Goal: Find specific page/section: Find specific page/section

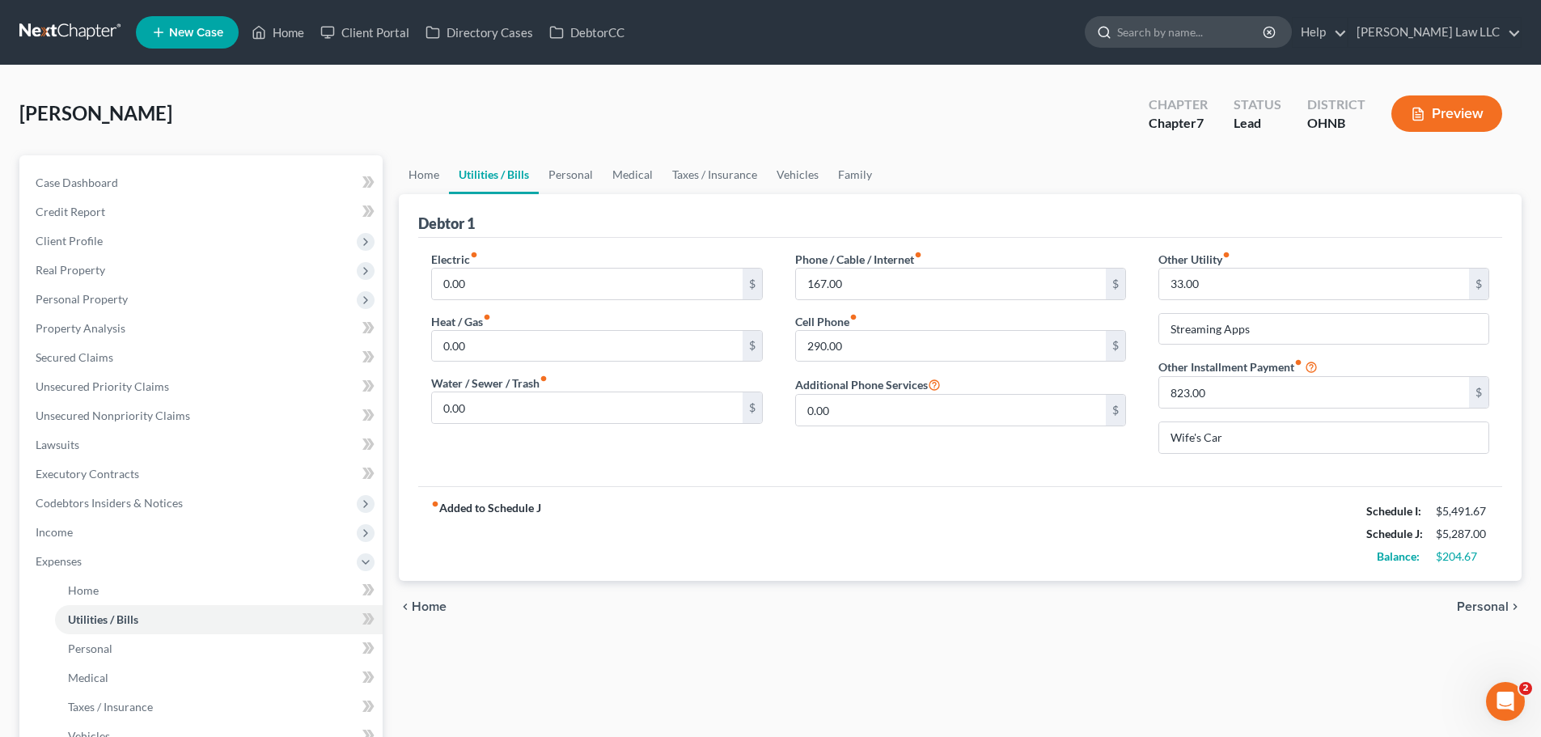
click at [1216, 39] on input "search" at bounding box center [1191, 32] width 148 height 30
type input "3302400693"
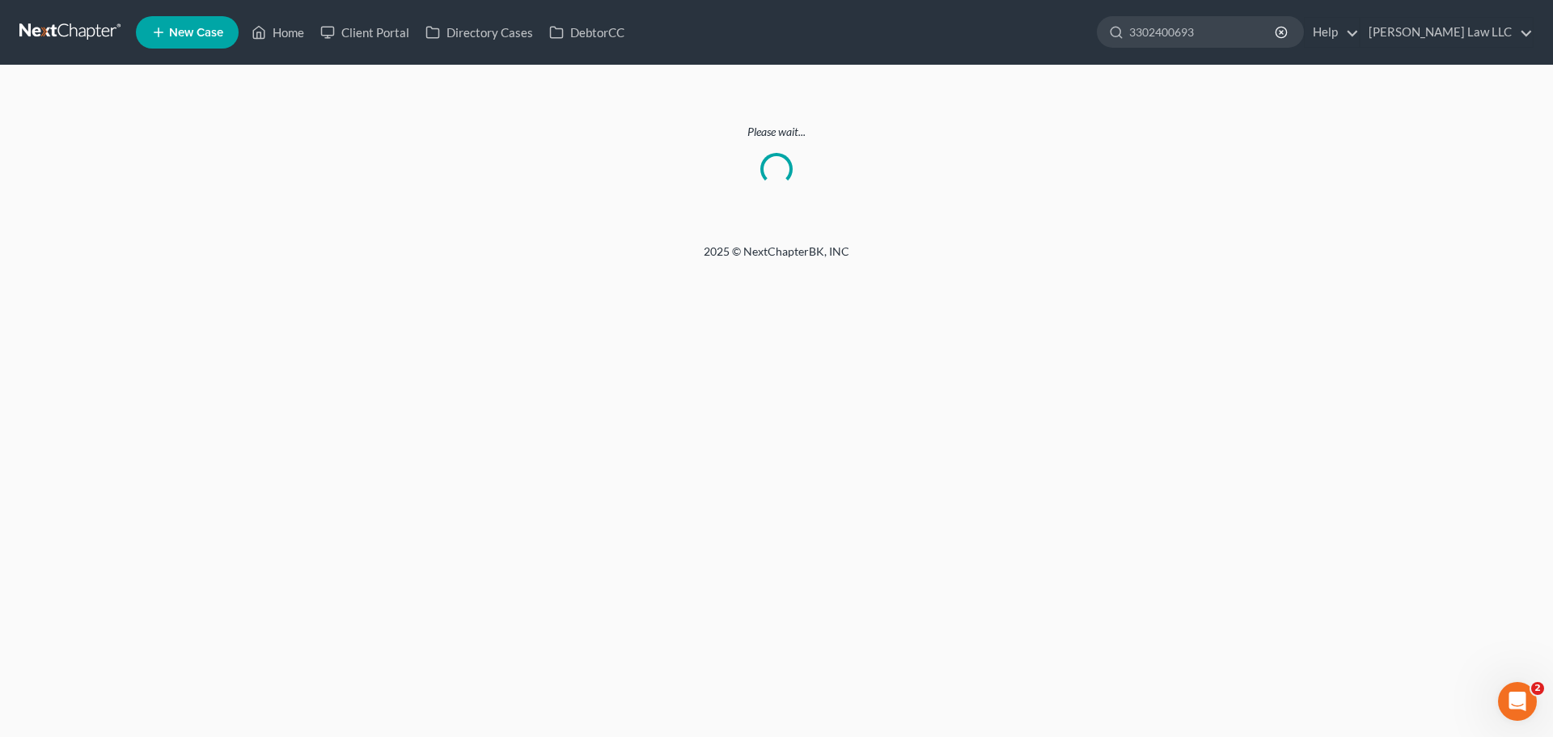
click at [92, 32] on link at bounding box center [71, 32] width 104 height 29
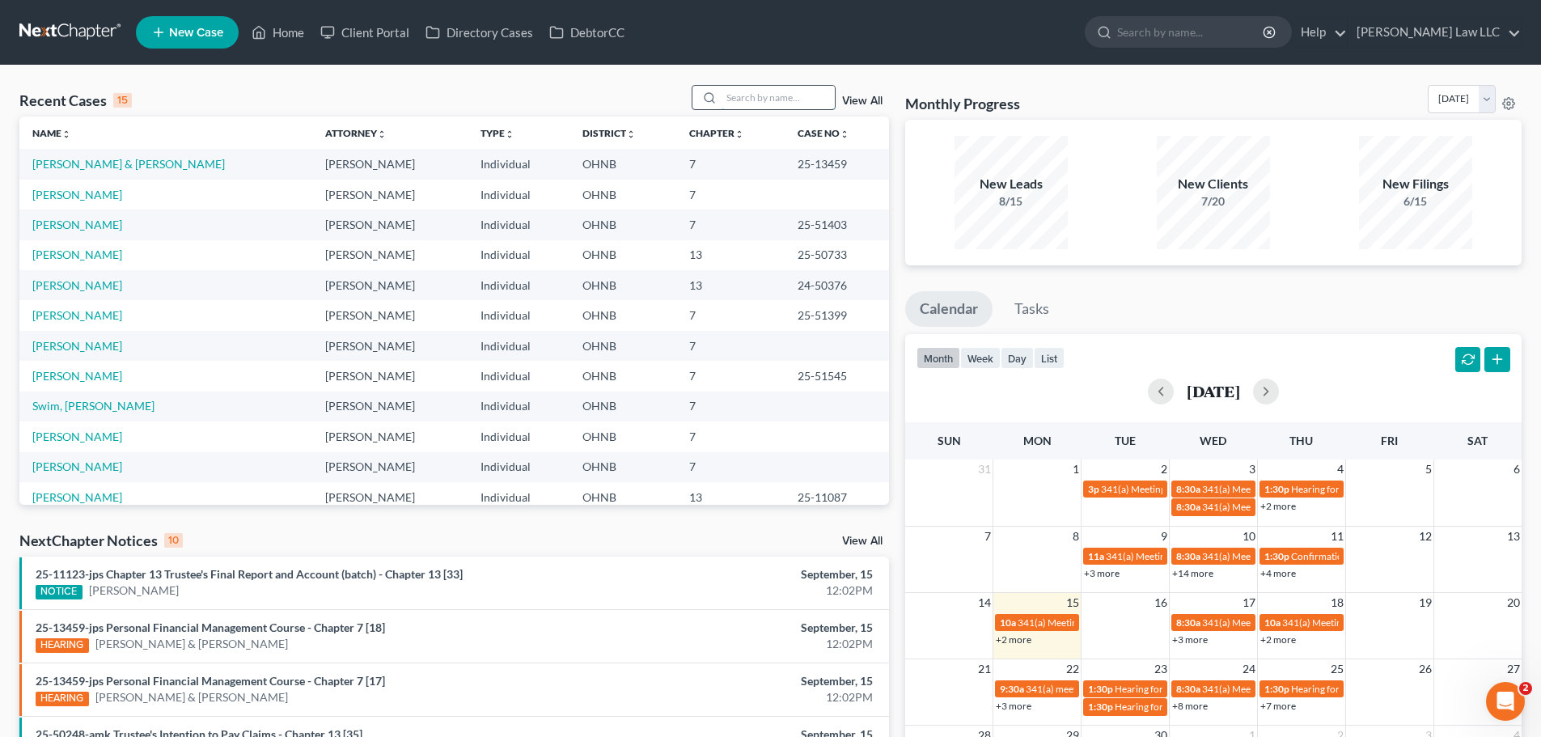
click at [763, 107] on input "search" at bounding box center [777, 97] width 113 height 23
type input "[PERSON_NAME]"
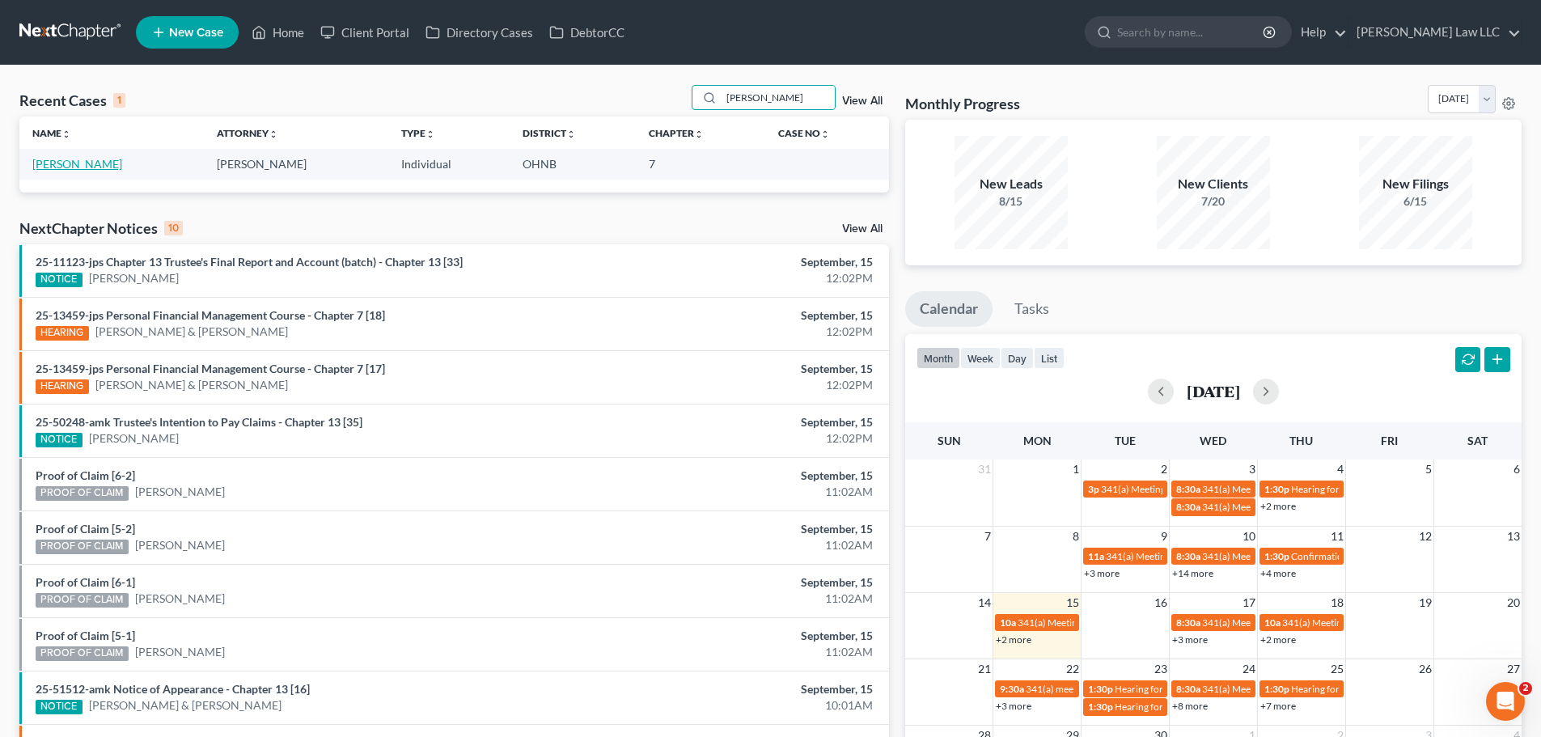
click at [108, 170] on link "[PERSON_NAME]" at bounding box center [77, 164] width 90 height 14
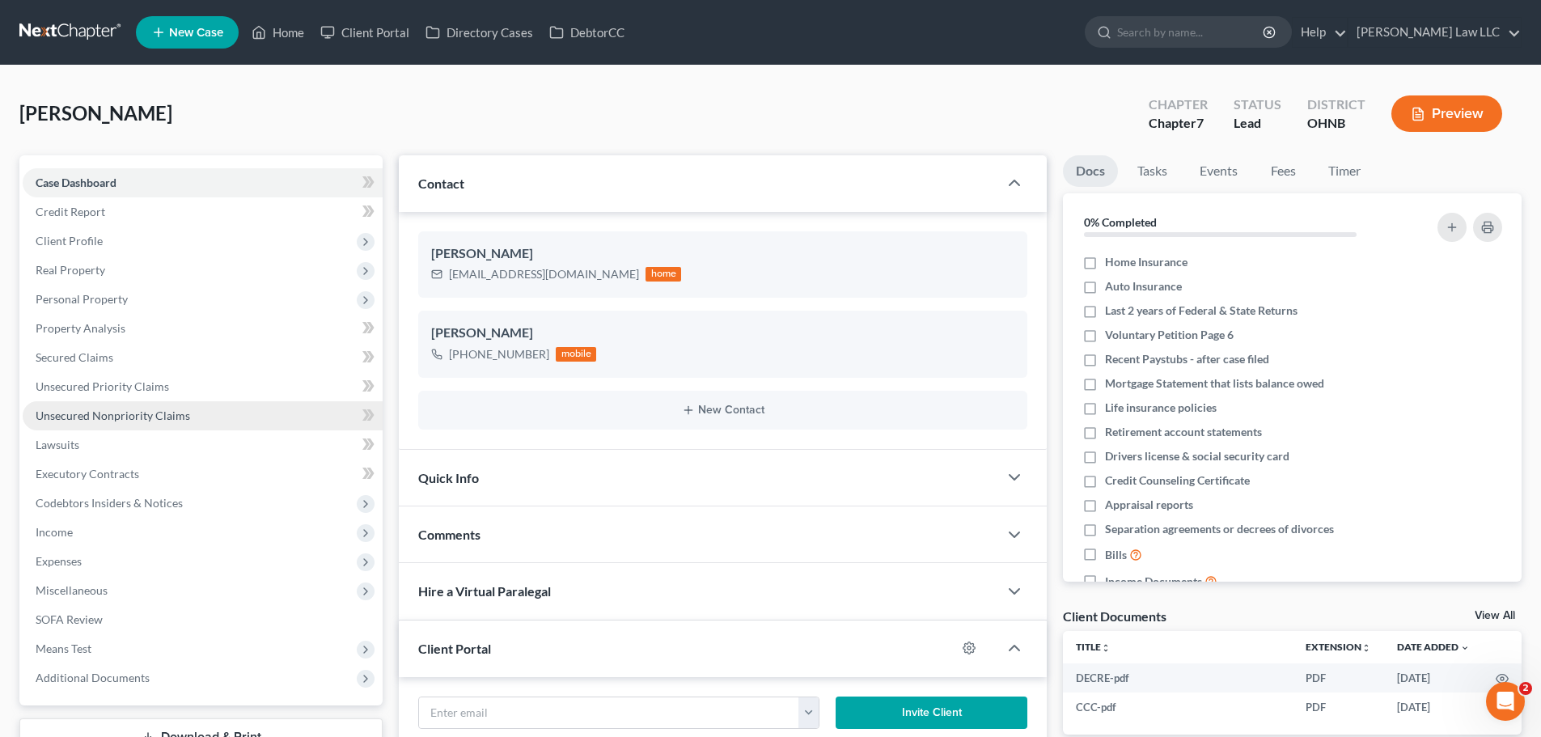
click at [116, 411] on span "Unsecured Nonpriority Claims" at bounding box center [113, 415] width 154 height 14
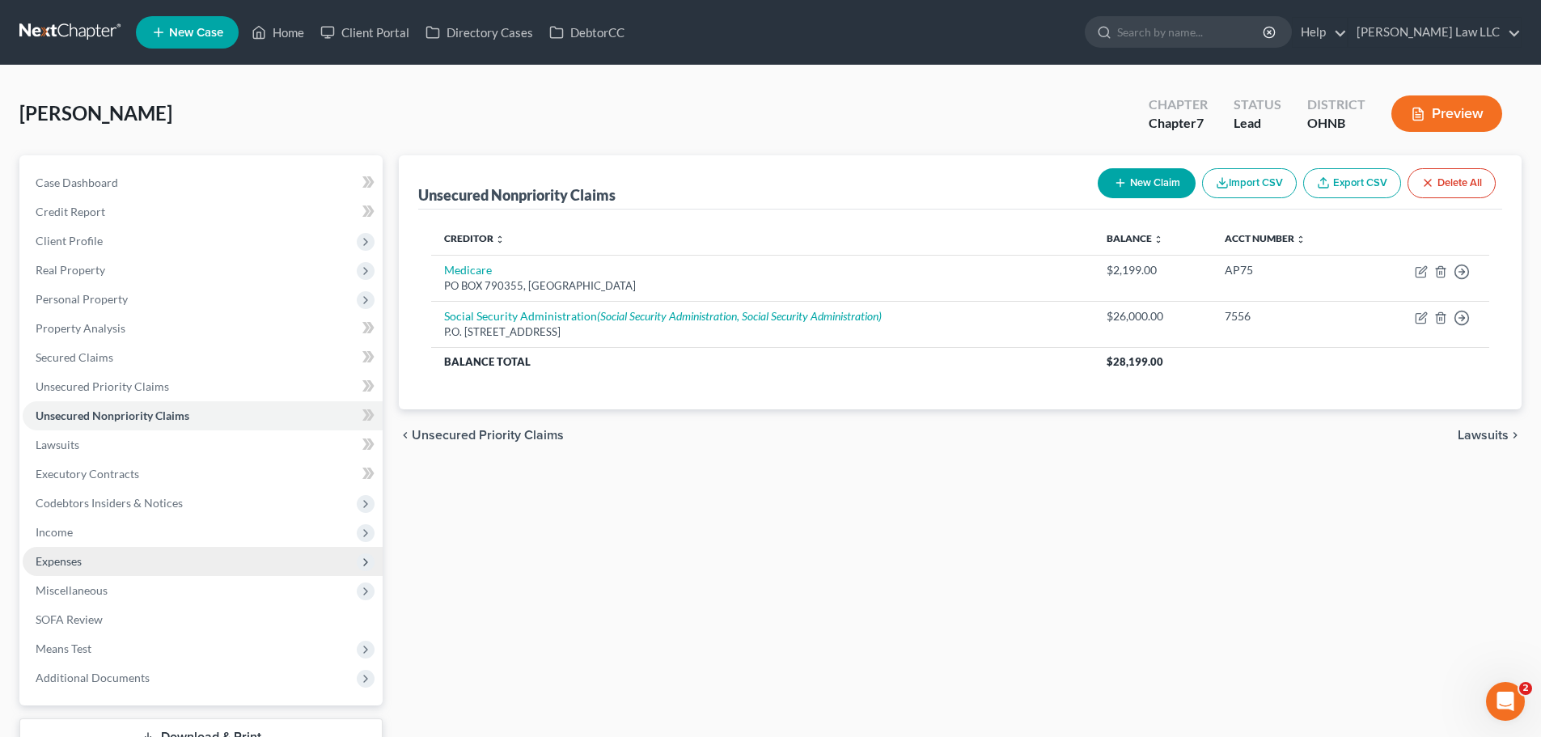
click at [61, 560] on span "Expenses" at bounding box center [59, 561] width 46 height 14
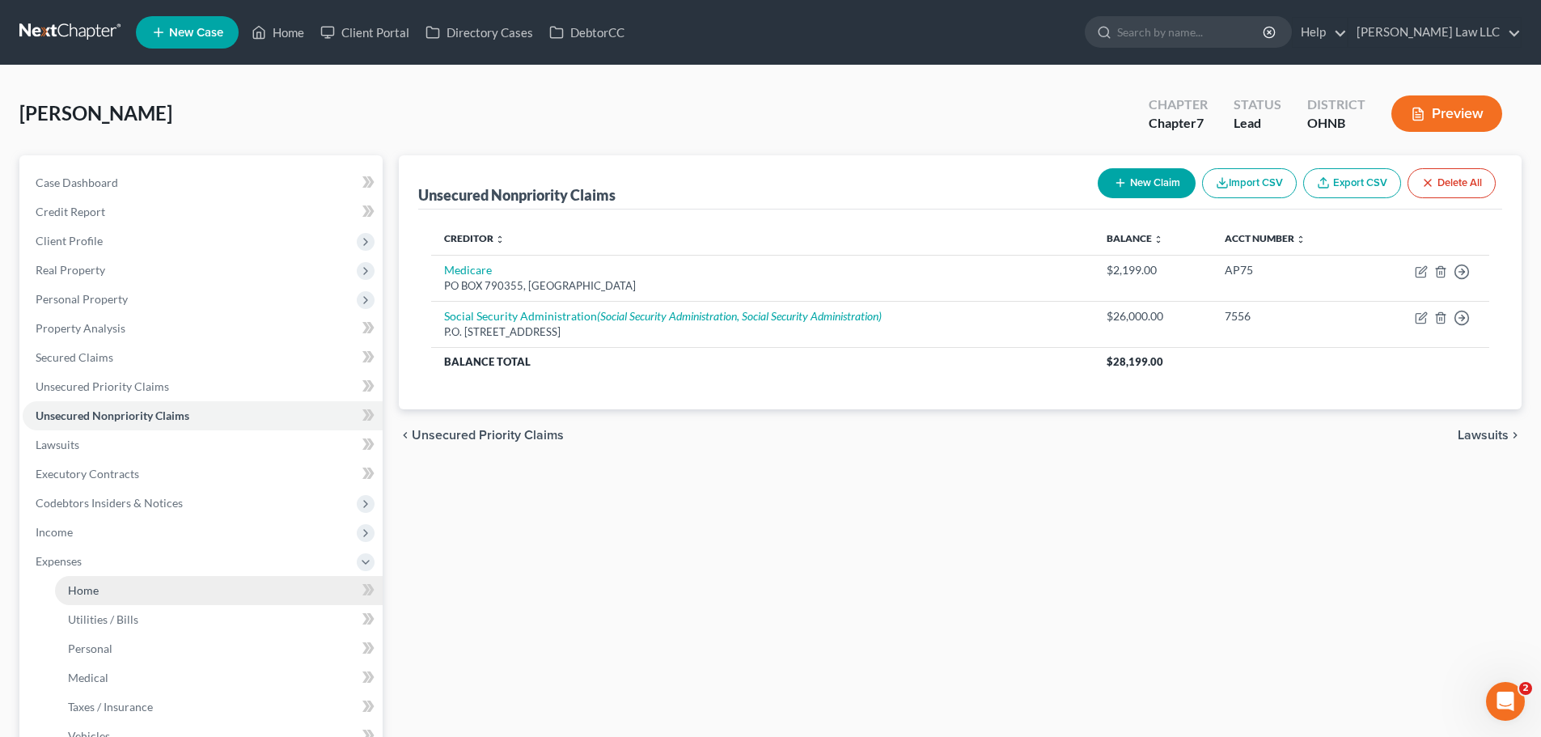
click at [137, 599] on link "Home" at bounding box center [219, 590] width 328 height 29
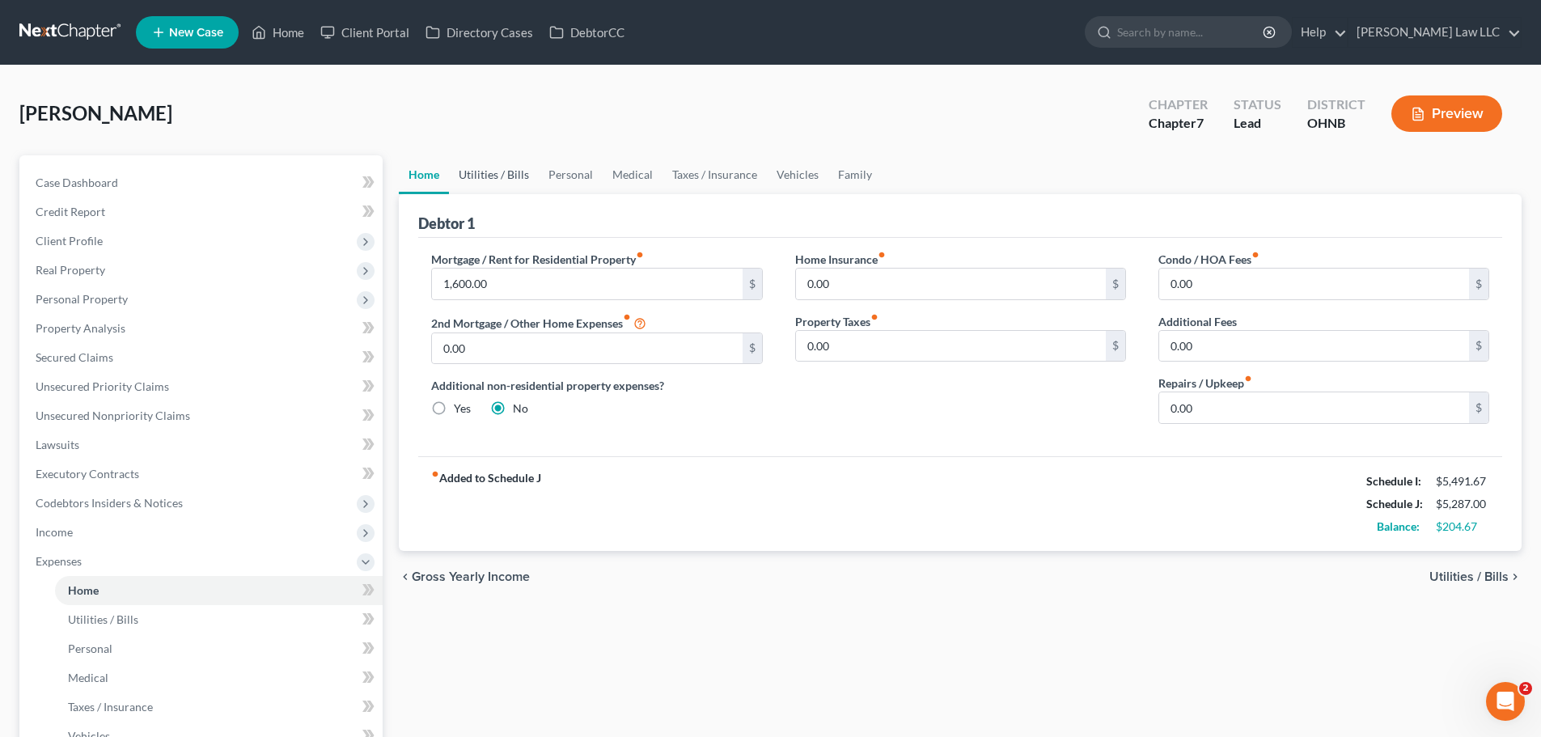
click at [509, 182] on link "Utilities / Bills" at bounding box center [494, 174] width 90 height 39
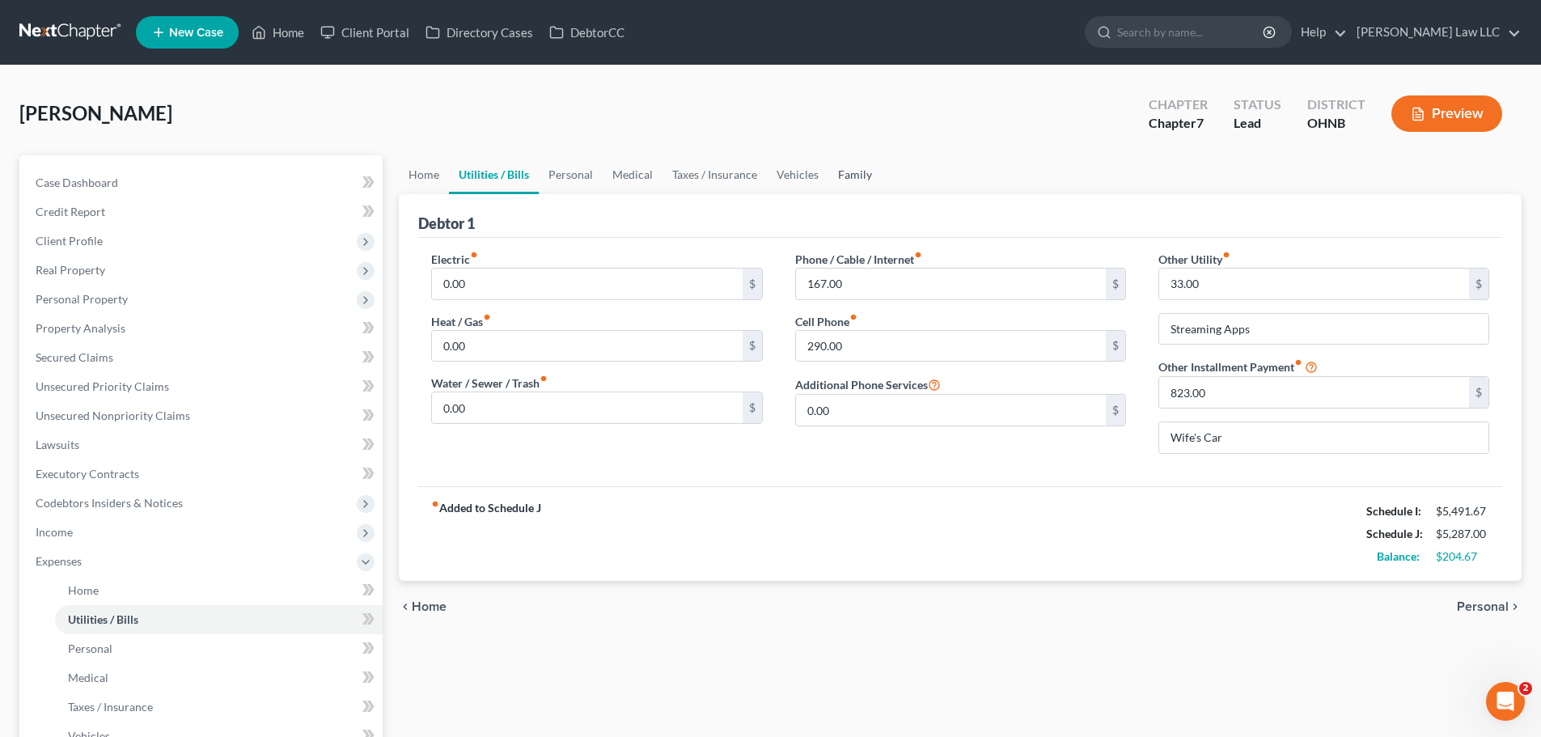
click at [861, 160] on link "Family" at bounding box center [854, 174] width 53 height 39
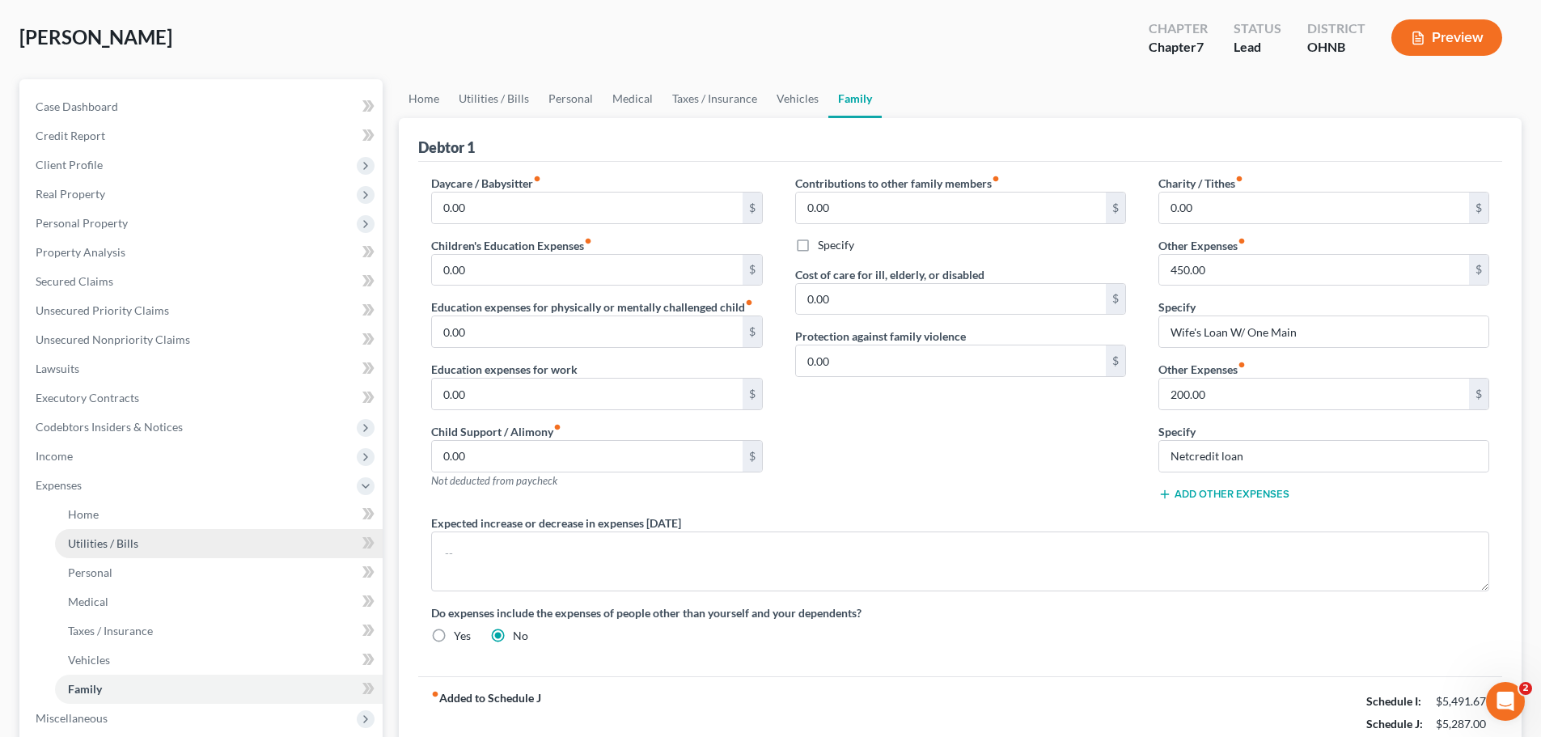
scroll to position [162, 0]
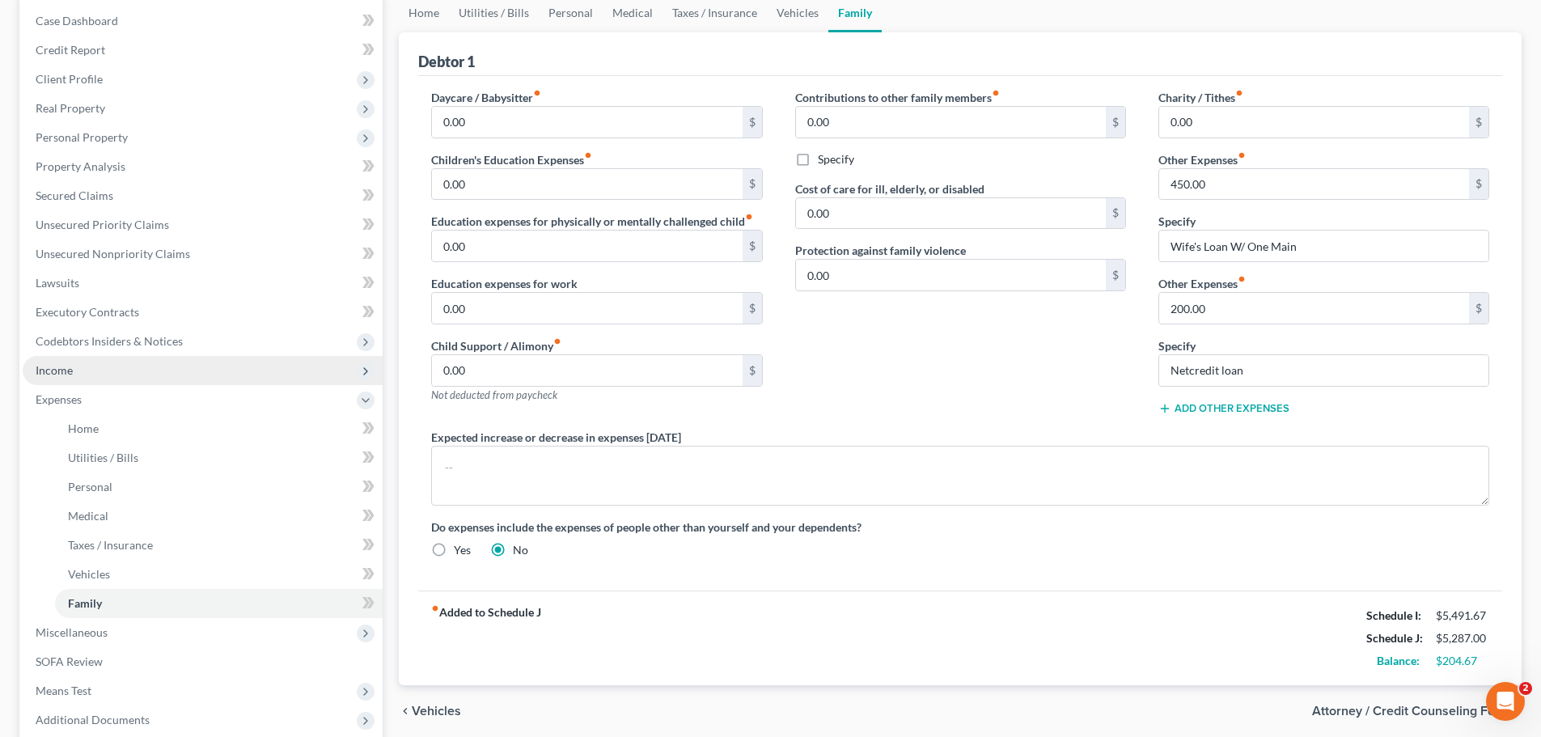
click at [101, 359] on span "Income" at bounding box center [203, 370] width 360 height 29
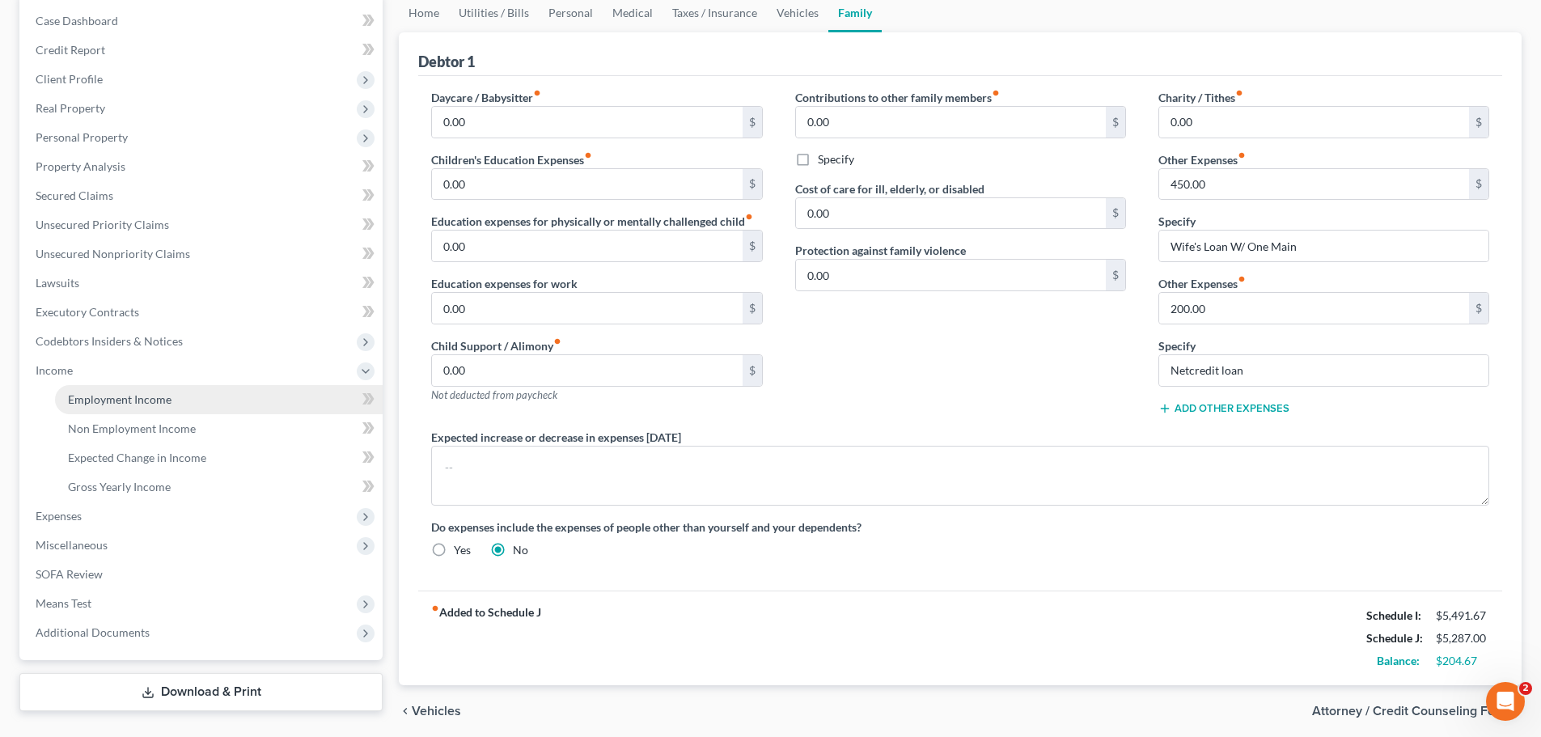
click at [104, 408] on link "Employment Income" at bounding box center [219, 399] width 328 height 29
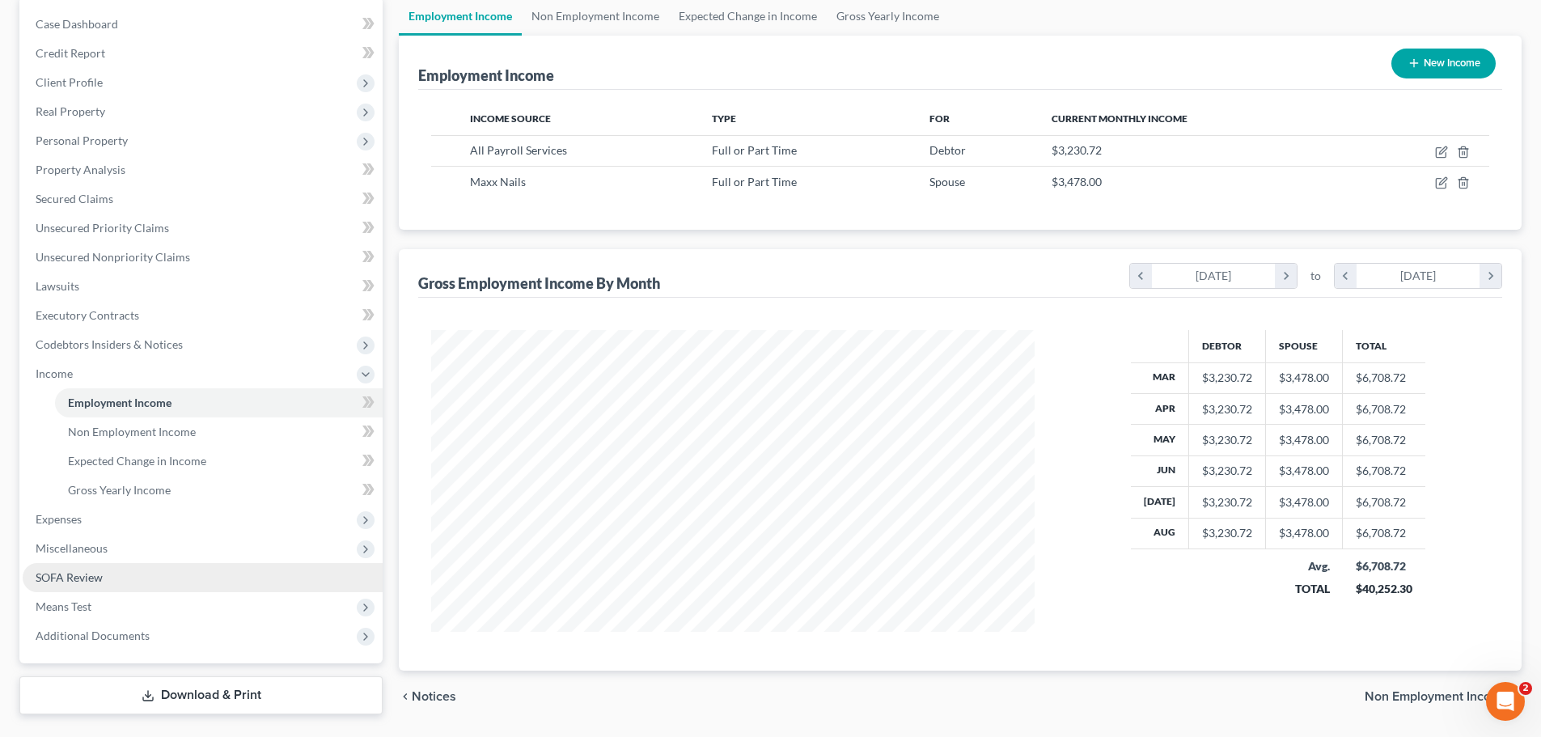
scroll to position [162, 0]
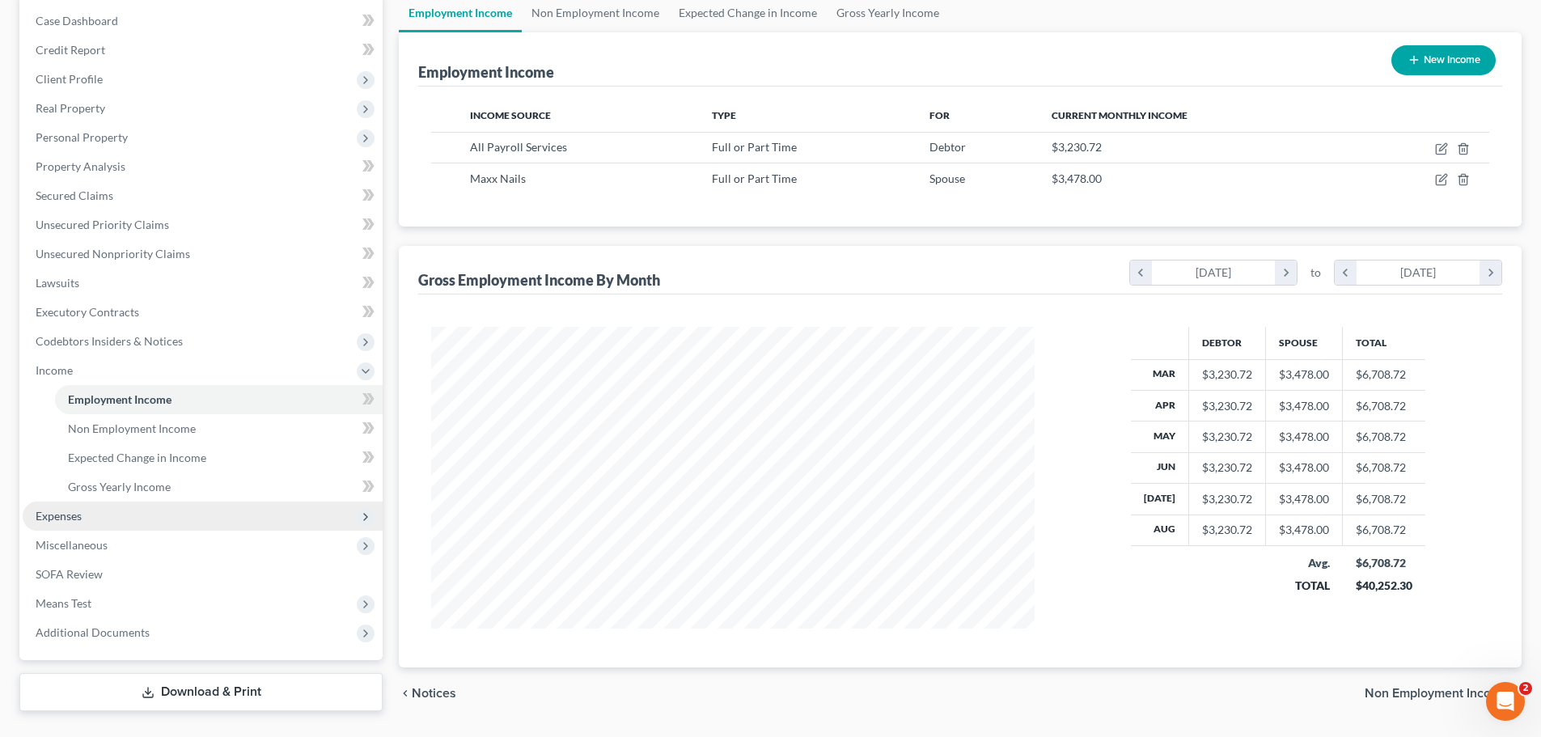
click at [62, 513] on span "Expenses" at bounding box center [59, 516] width 46 height 14
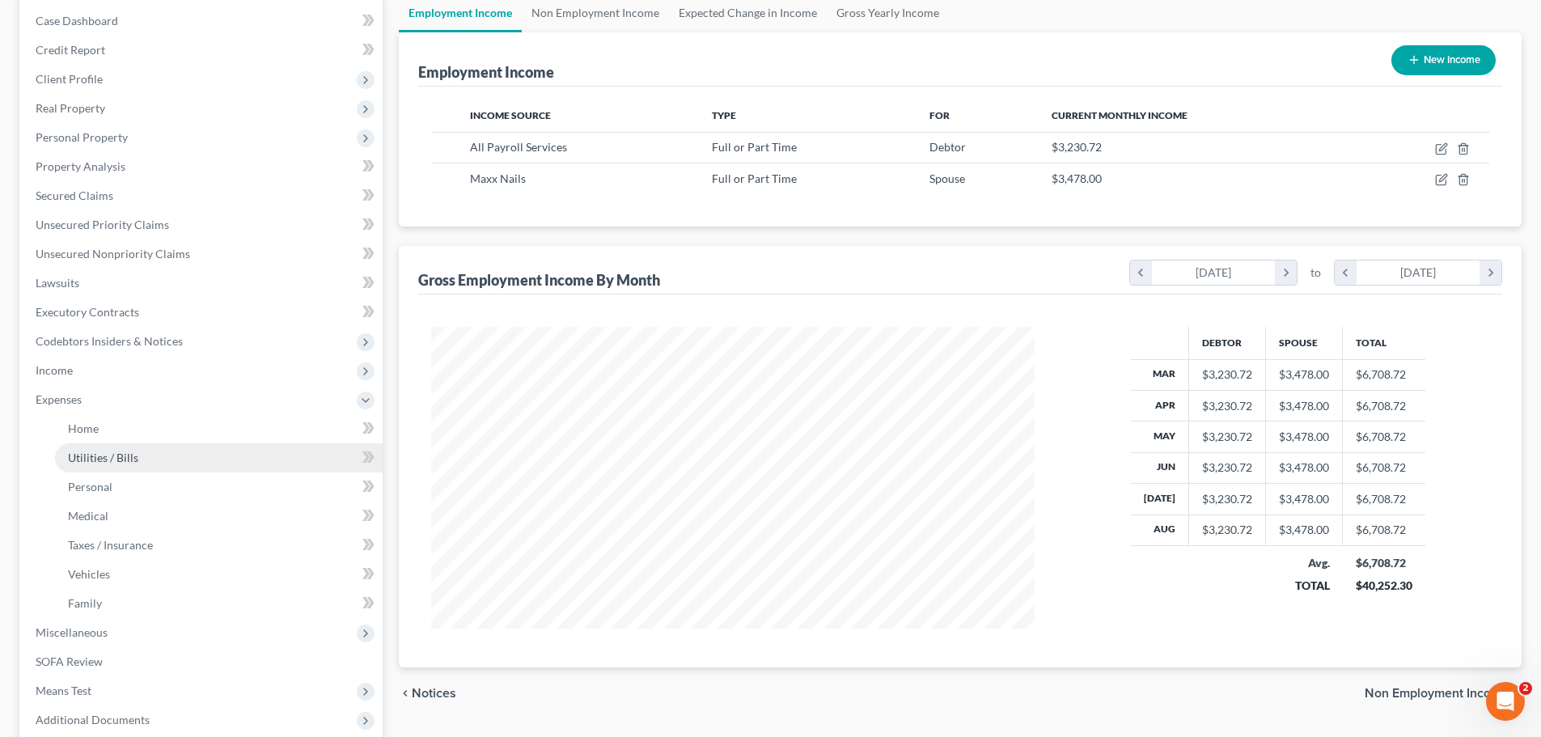
click at [119, 467] on link "Utilities / Bills" at bounding box center [219, 457] width 328 height 29
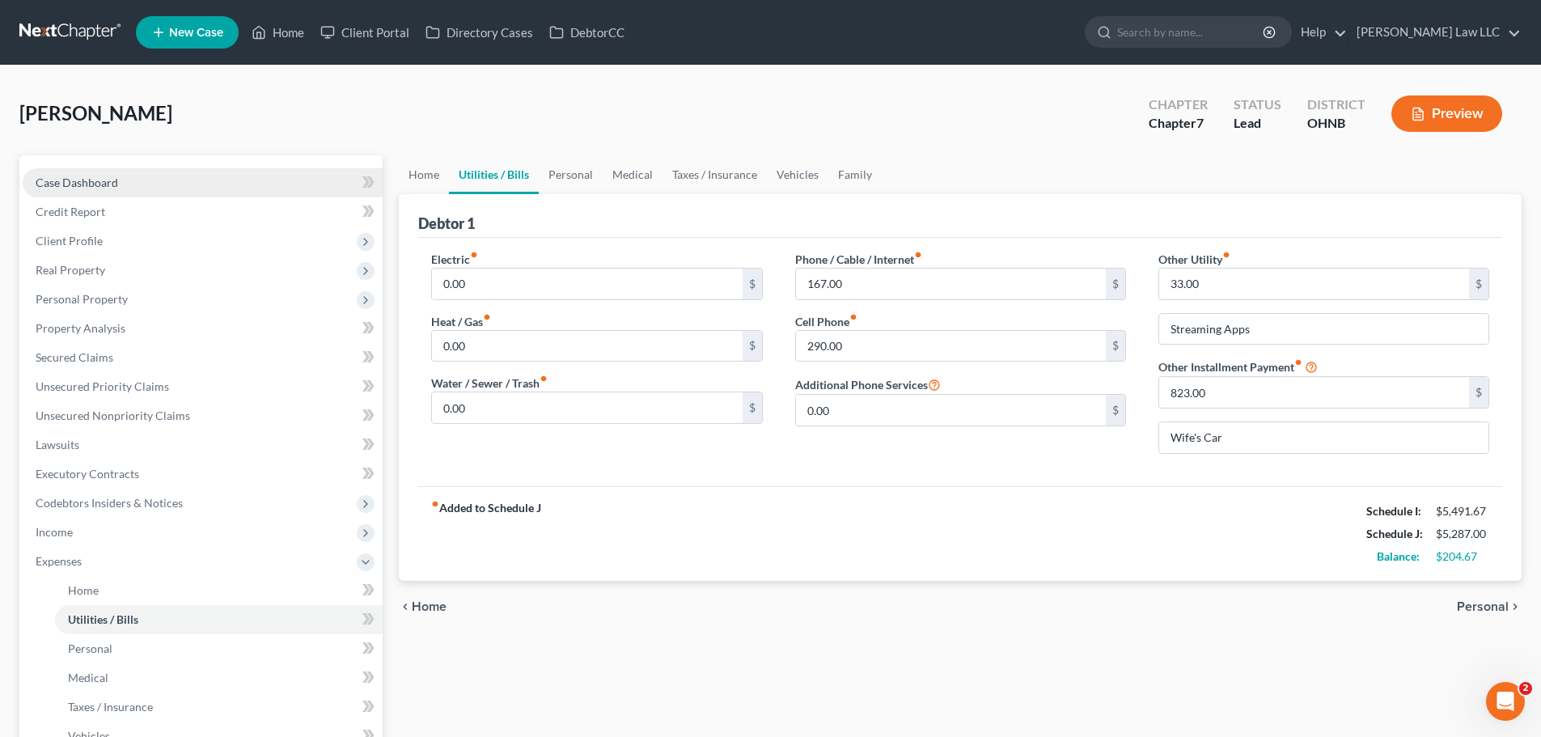
click at [116, 178] on span "Case Dashboard" at bounding box center [77, 182] width 82 height 14
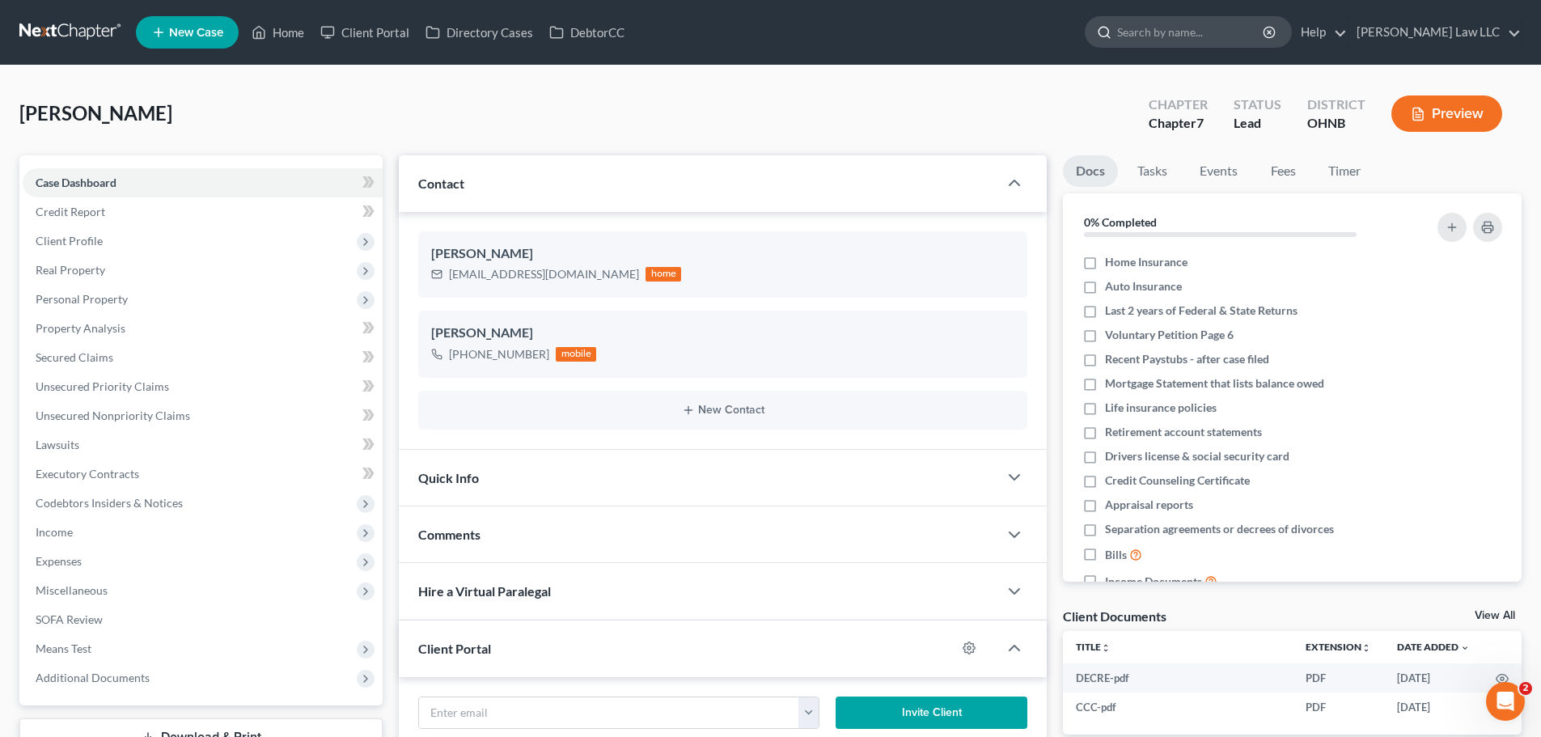
click at [1253, 39] on input "search" at bounding box center [1191, 32] width 148 height 30
type input "nank"
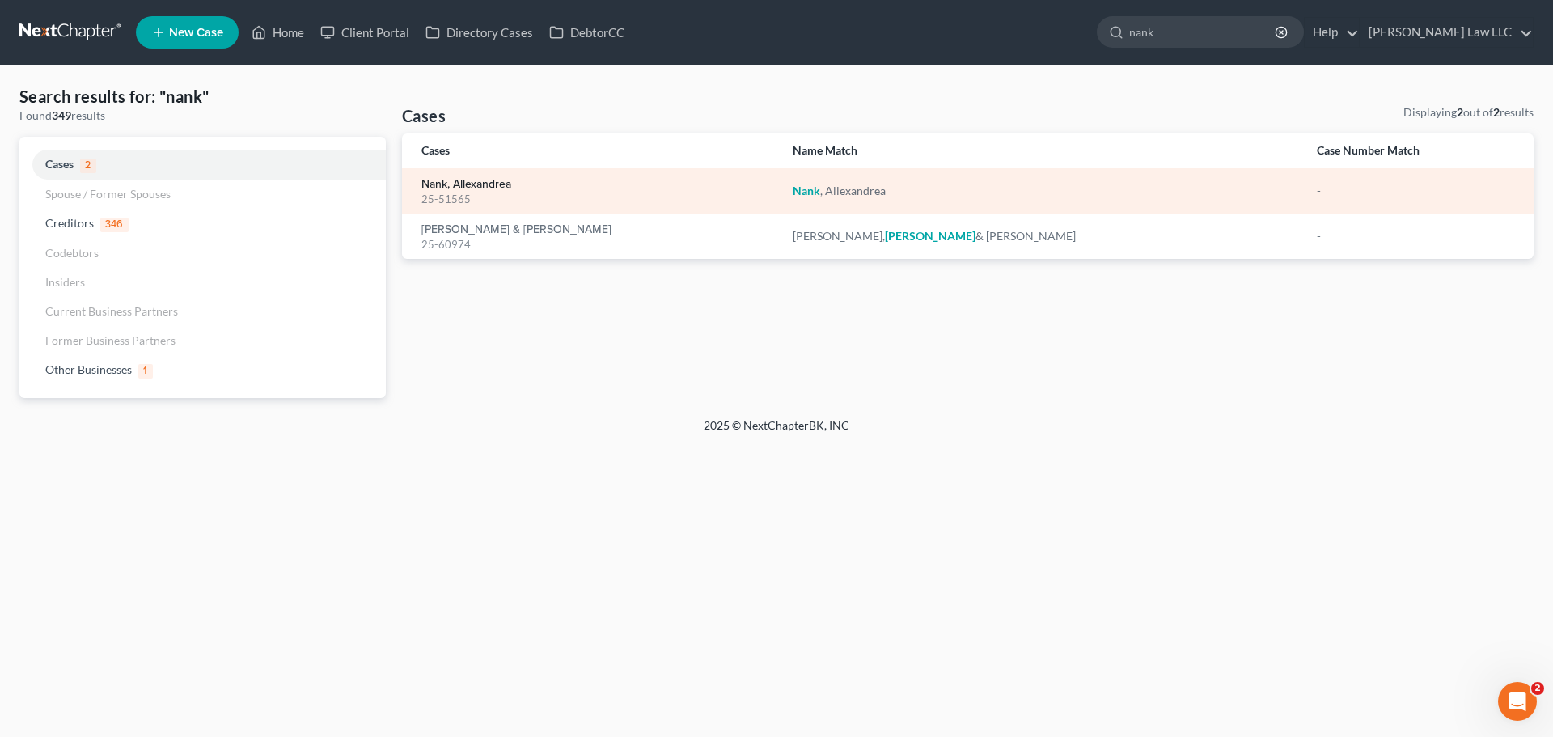
click at [488, 182] on link "Nank, Allexandrea" at bounding box center [466, 184] width 90 height 11
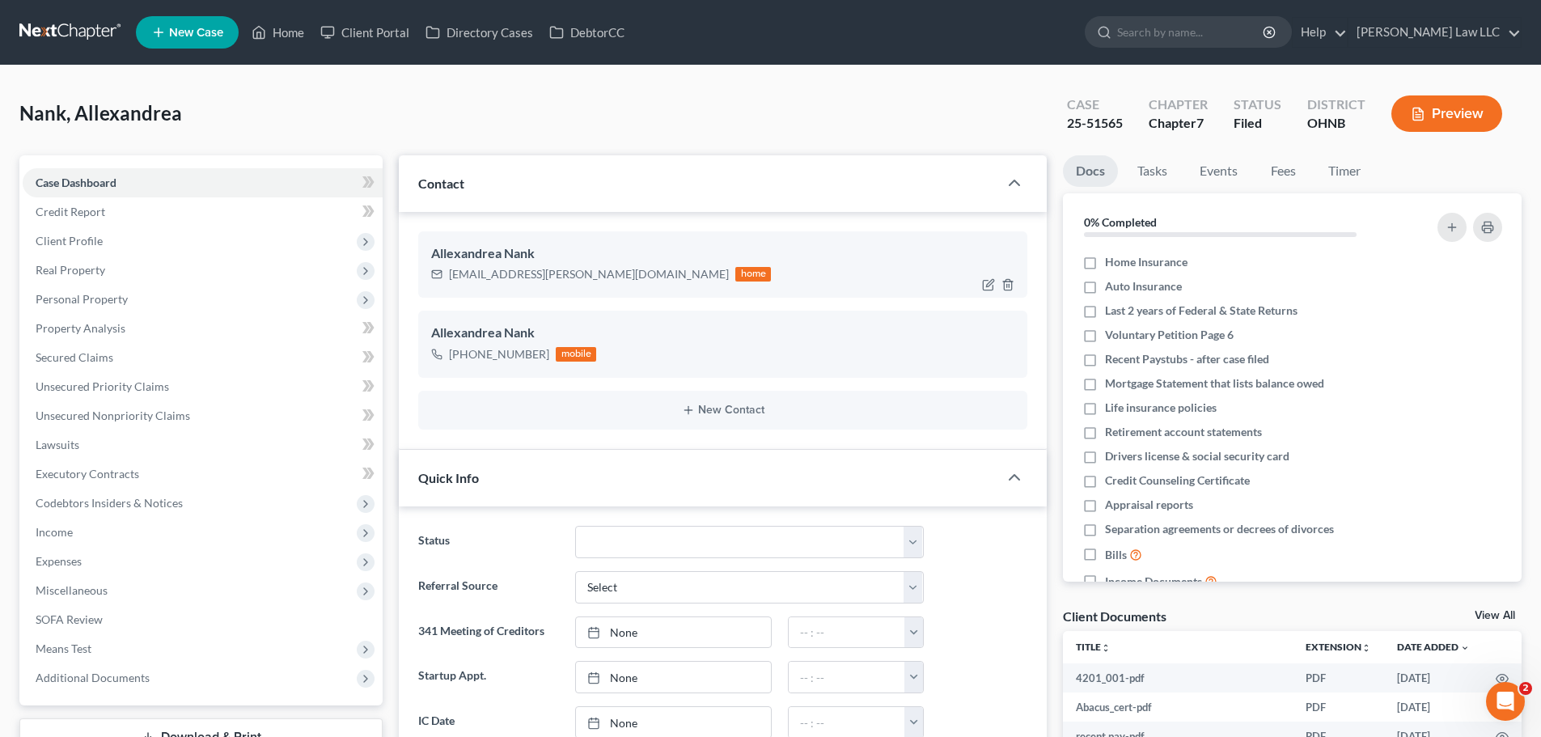
click at [464, 275] on div "[EMAIL_ADDRESS][PERSON_NAME][DOMAIN_NAME]" at bounding box center [589, 274] width 280 height 16
copy div "[EMAIL_ADDRESS][PERSON_NAME][DOMAIN_NAME]"
